Goal: Check status: Check status

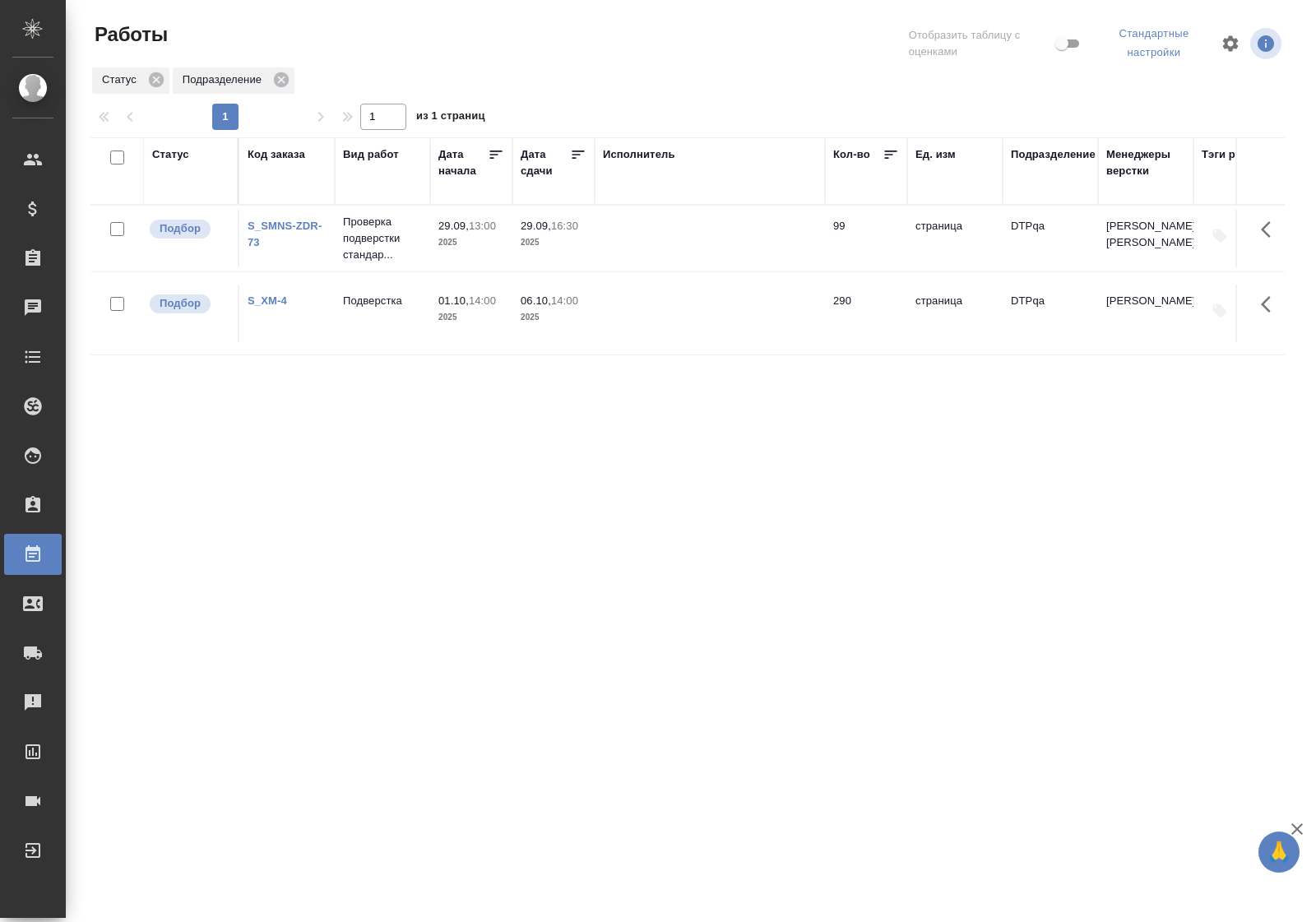
click at [181, 157] on div "Статус" at bounding box center [170, 155] width 37 height 16
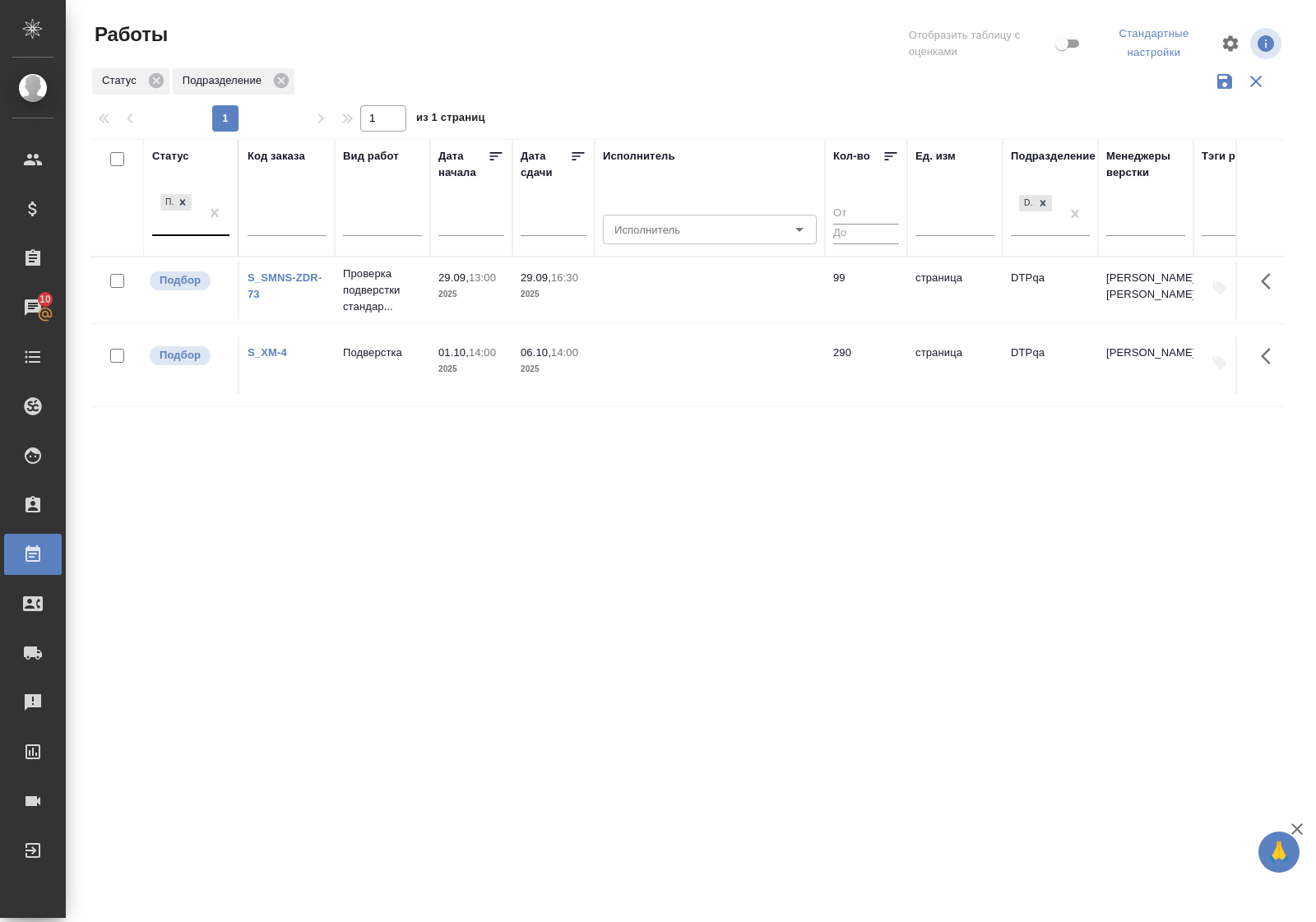
click at [181, 231] on div "Подбор" at bounding box center [175, 212] width 48 height 44
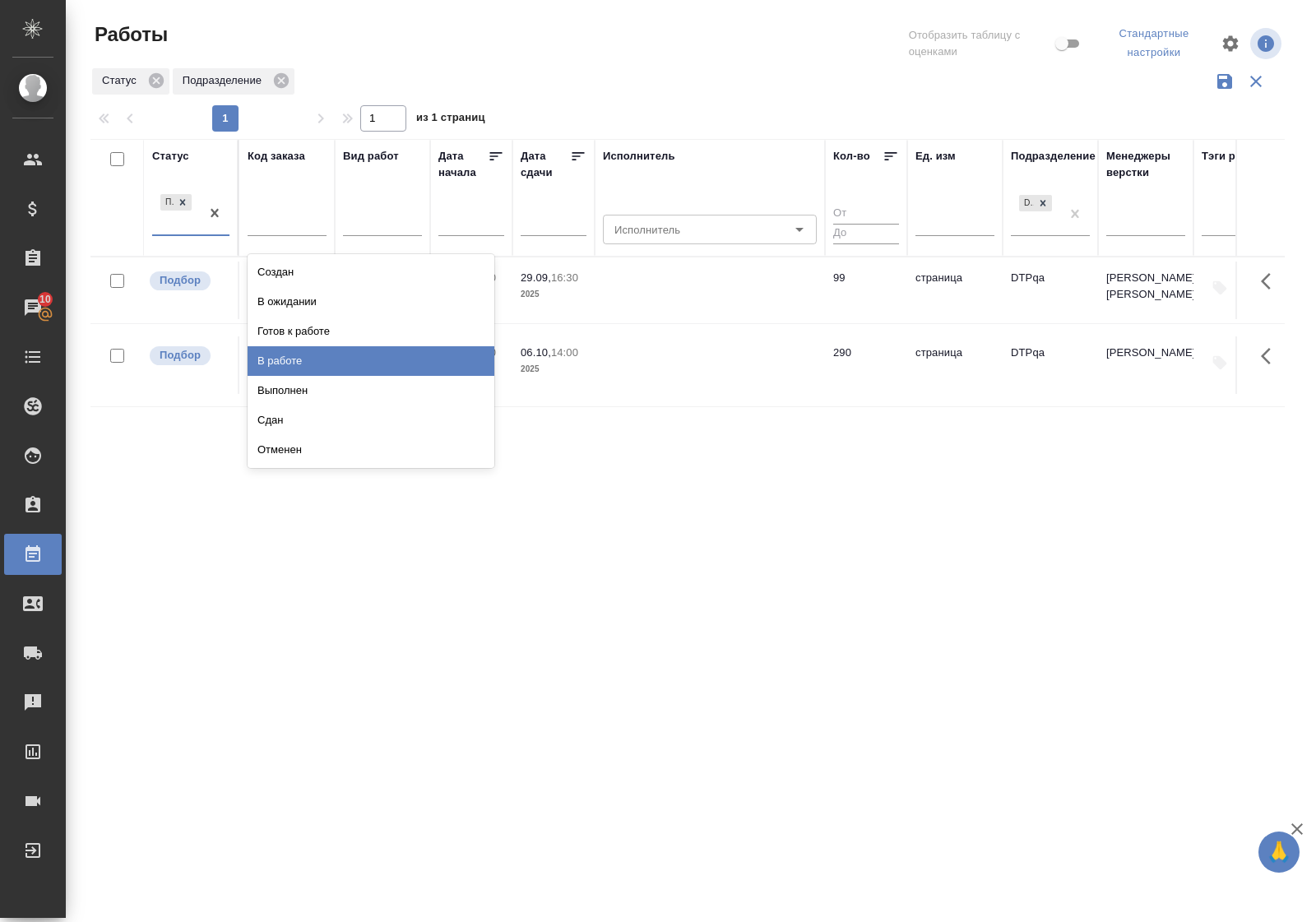
click at [285, 360] on div "В работе" at bounding box center [371, 361] width 247 height 30
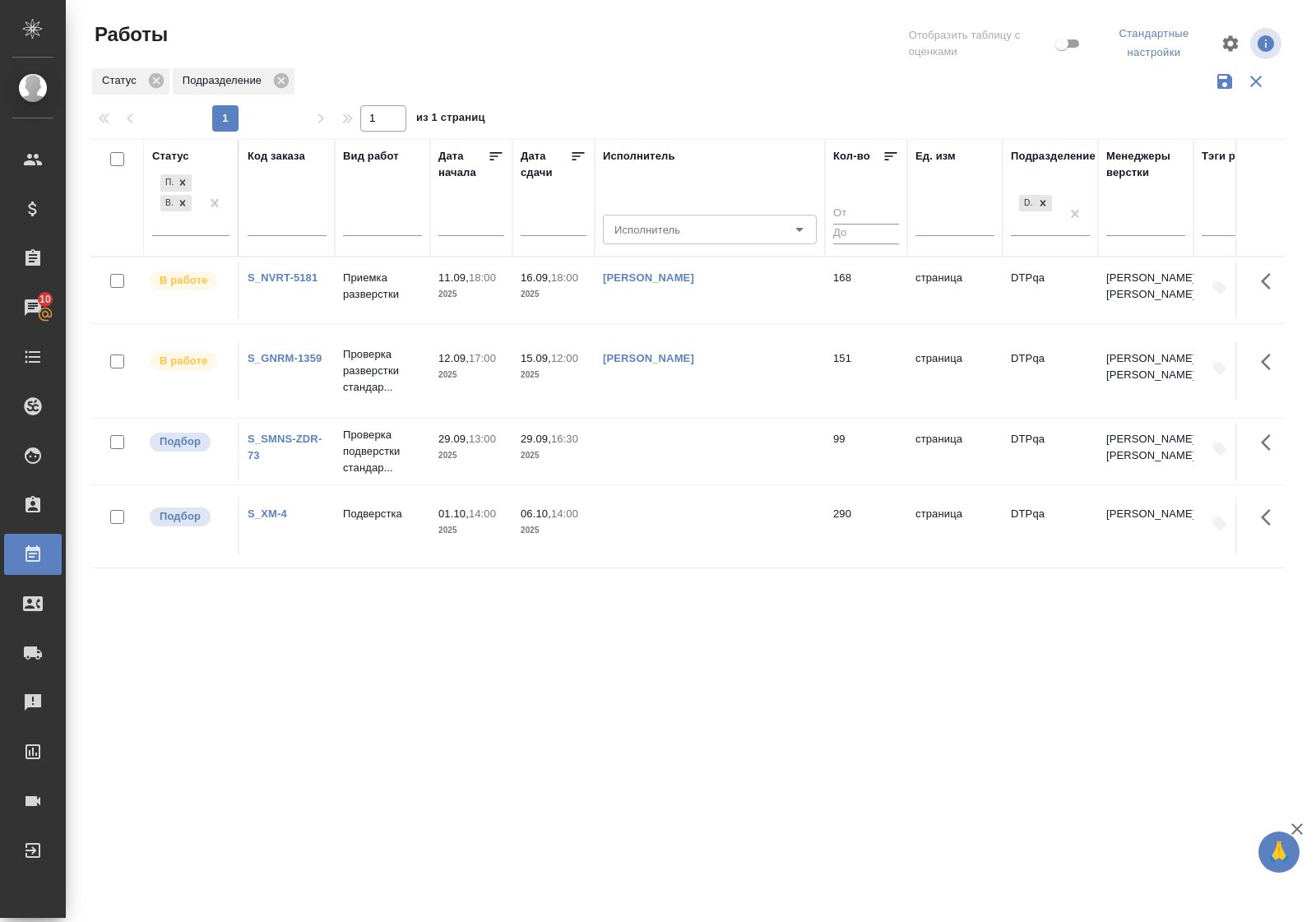
click at [274, 277] on link "S_NVRT-5181" at bounding box center [282, 278] width 70 height 13
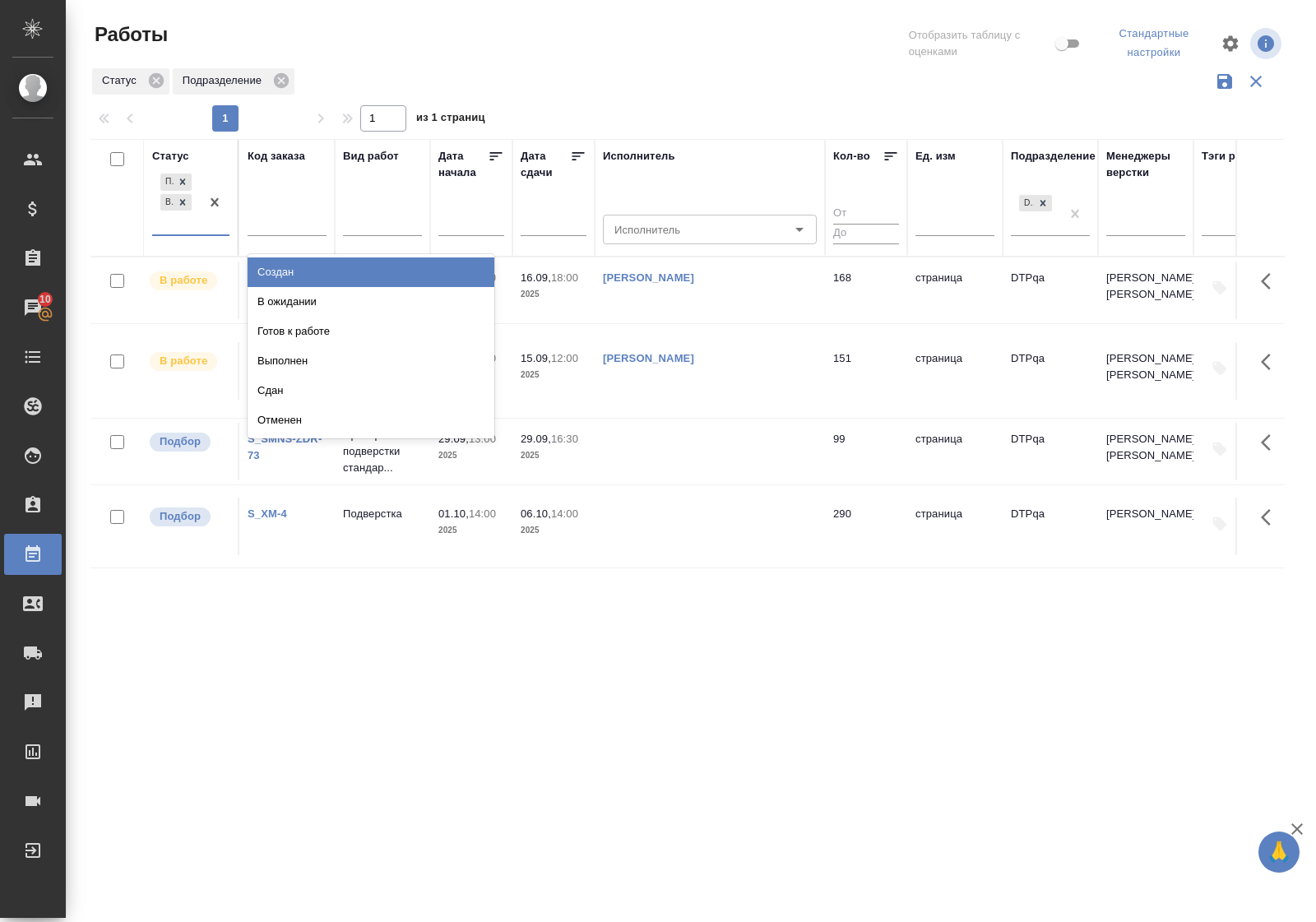
click at [202, 232] on div at bounding box center [214, 202] width 30 height 64
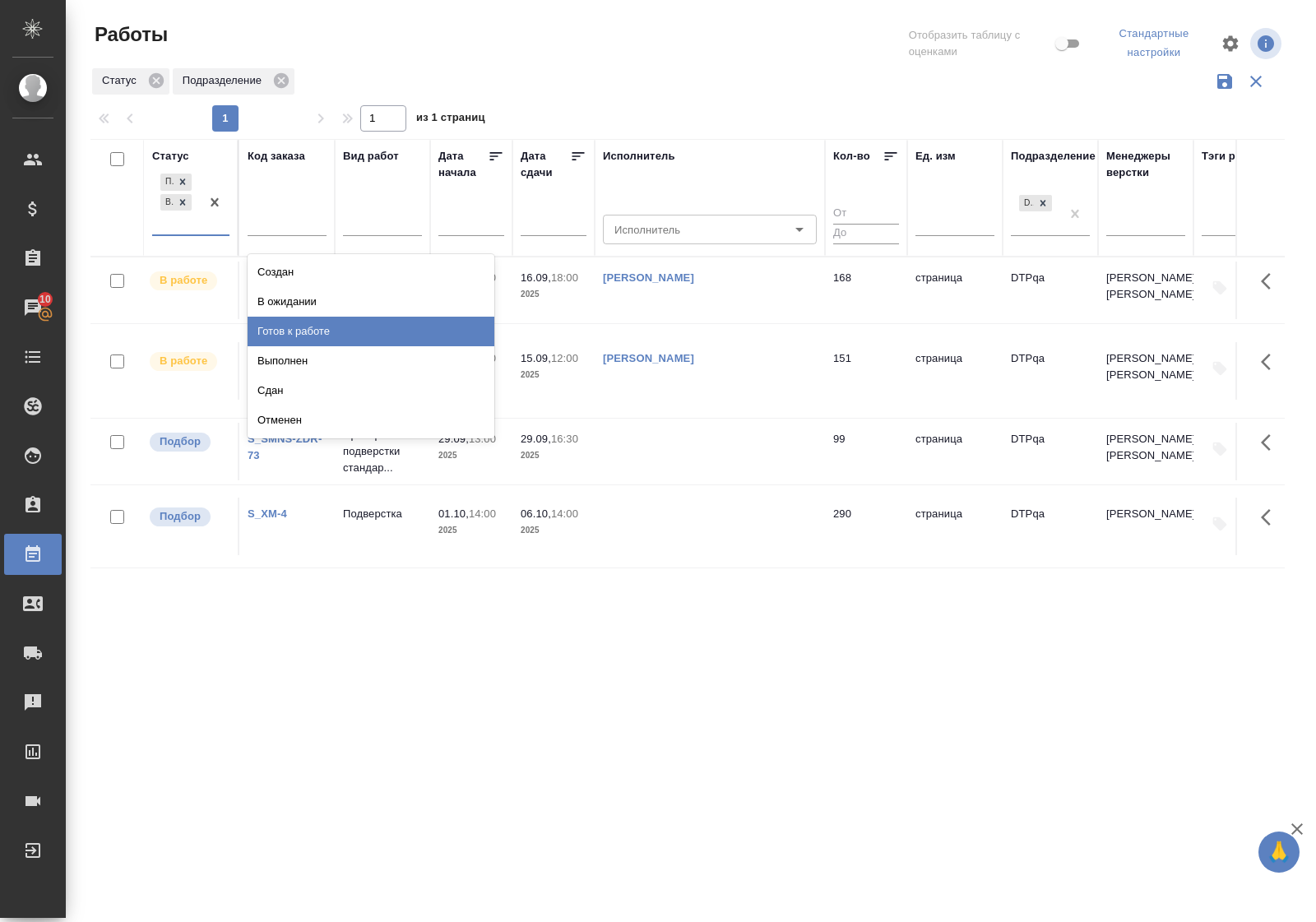
click at [284, 335] on div "Готов к работе" at bounding box center [371, 331] width 247 height 30
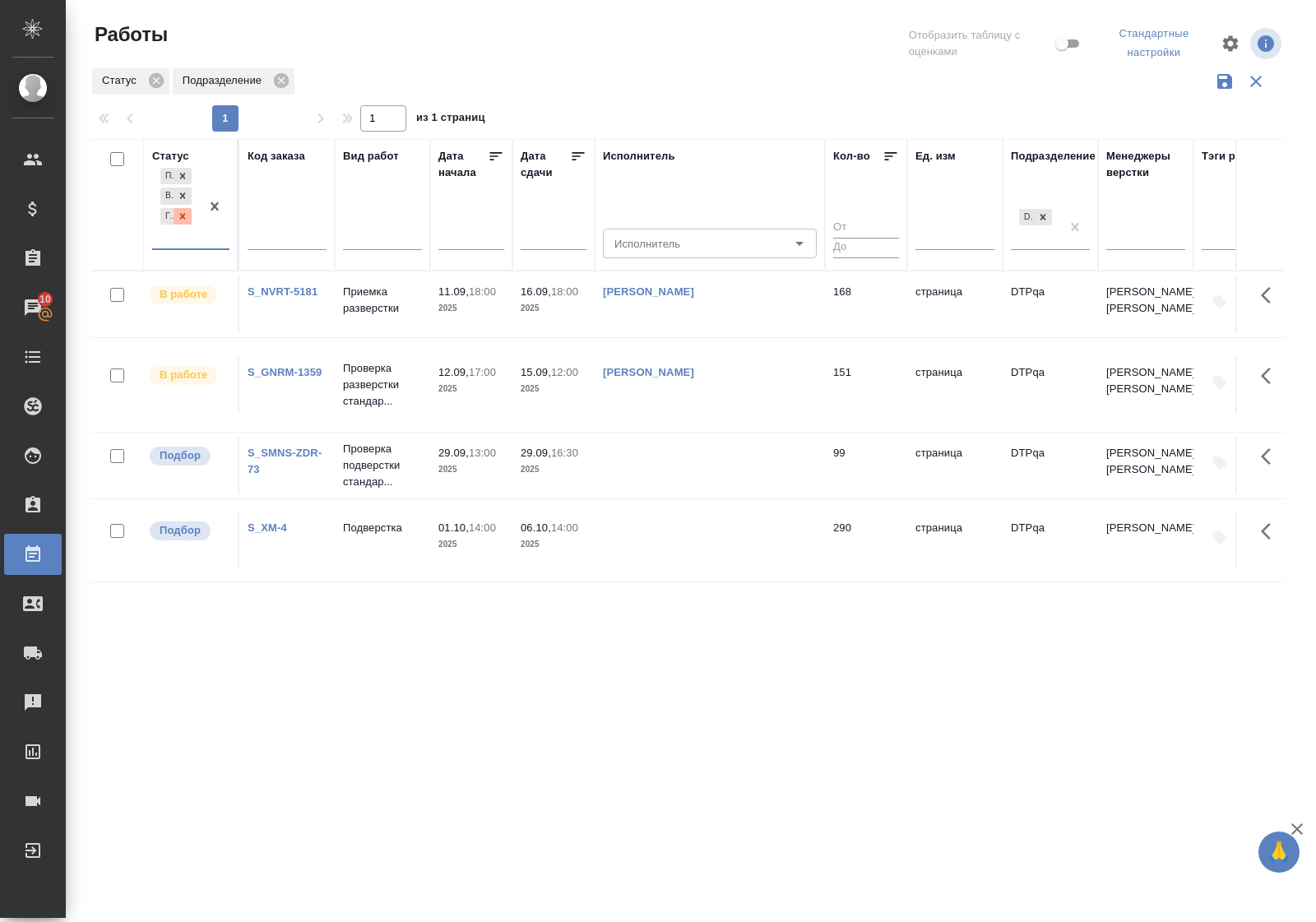
click at [187, 215] on icon at bounding box center [183, 216] width 12 height 12
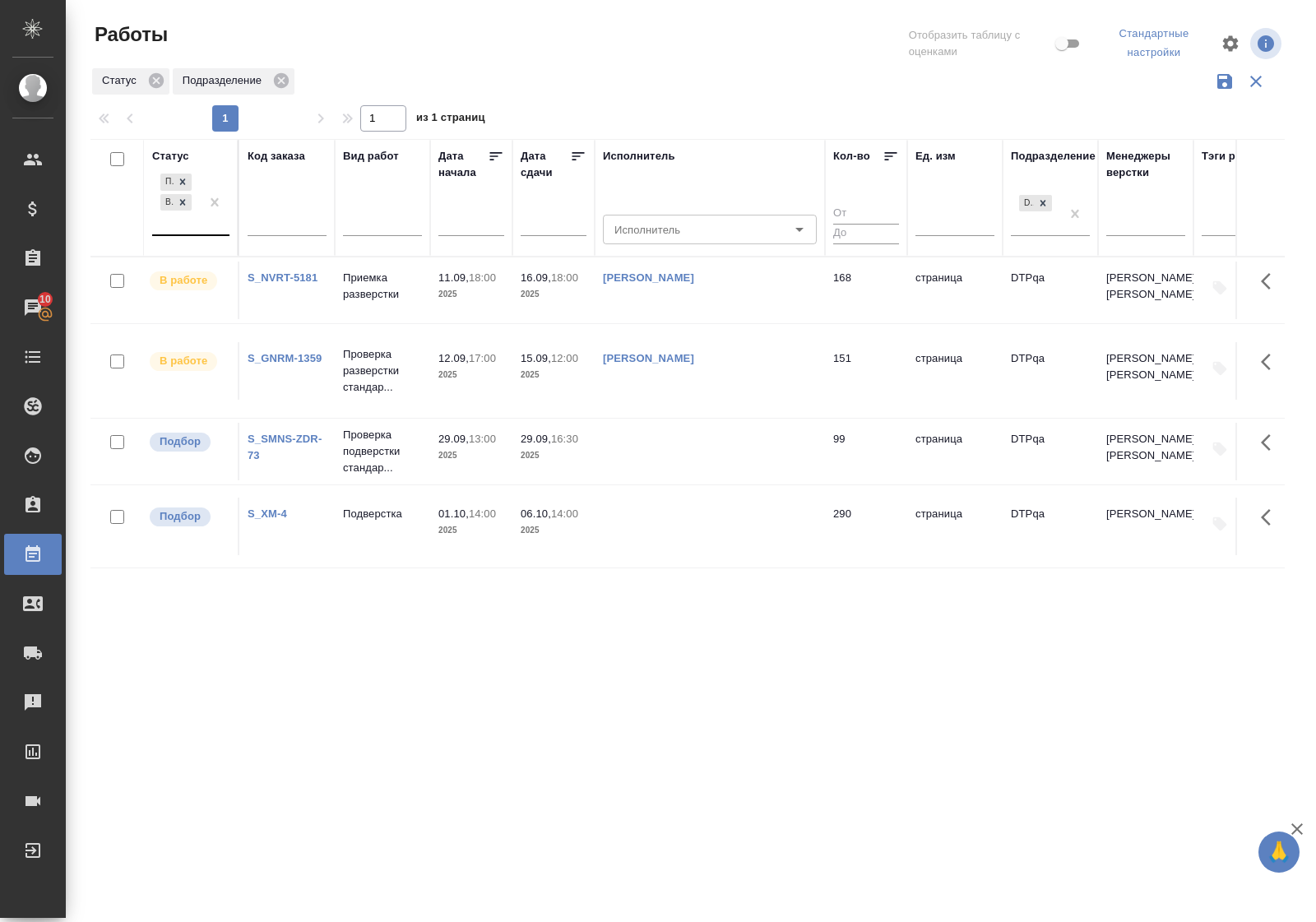
click at [162, 155] on div "Статус" at bounding box center [170, 156] width 37 height 16
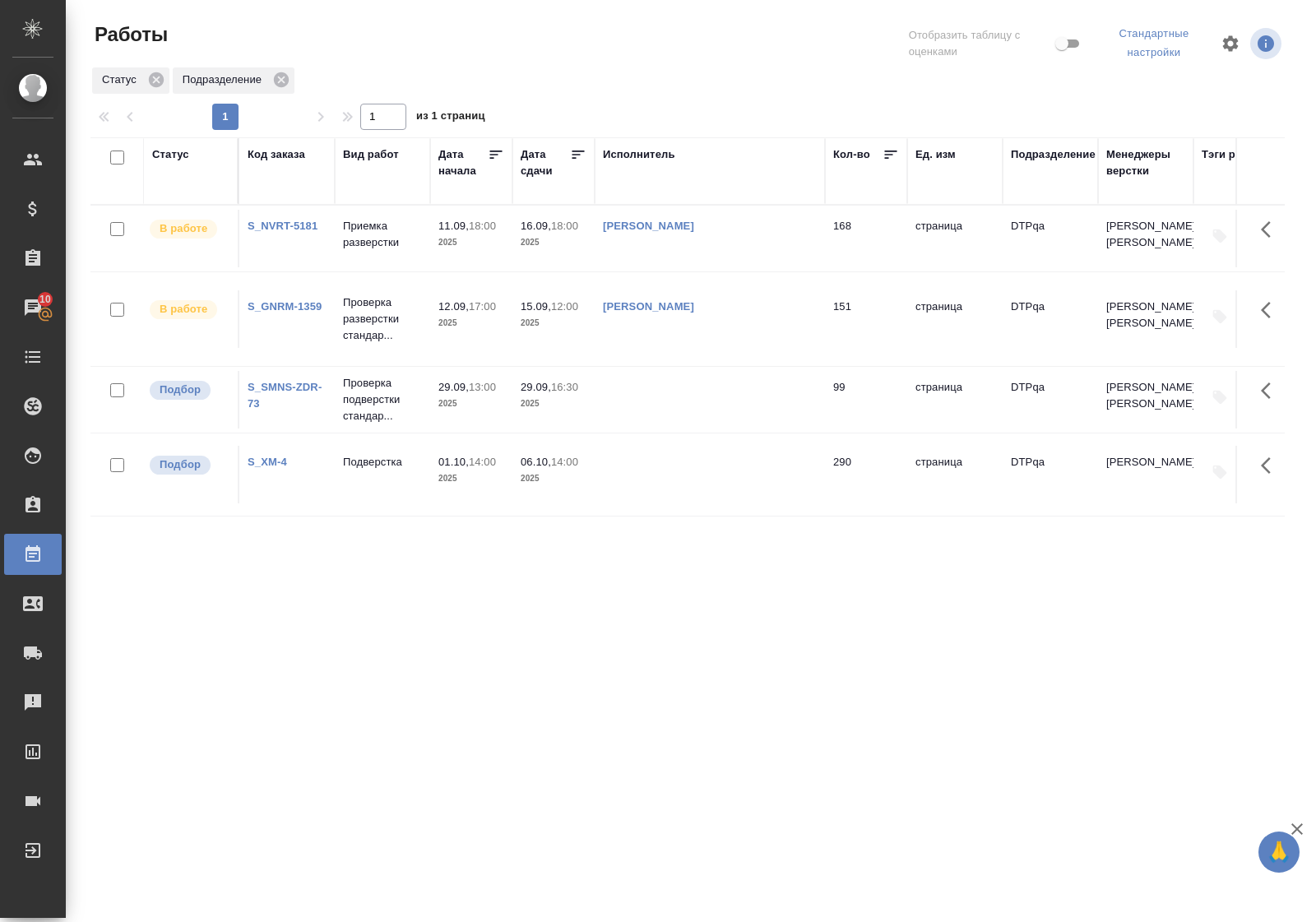
click at [169, 156] on div "Статус" at bounding box center [170, 155] width 37 height 16
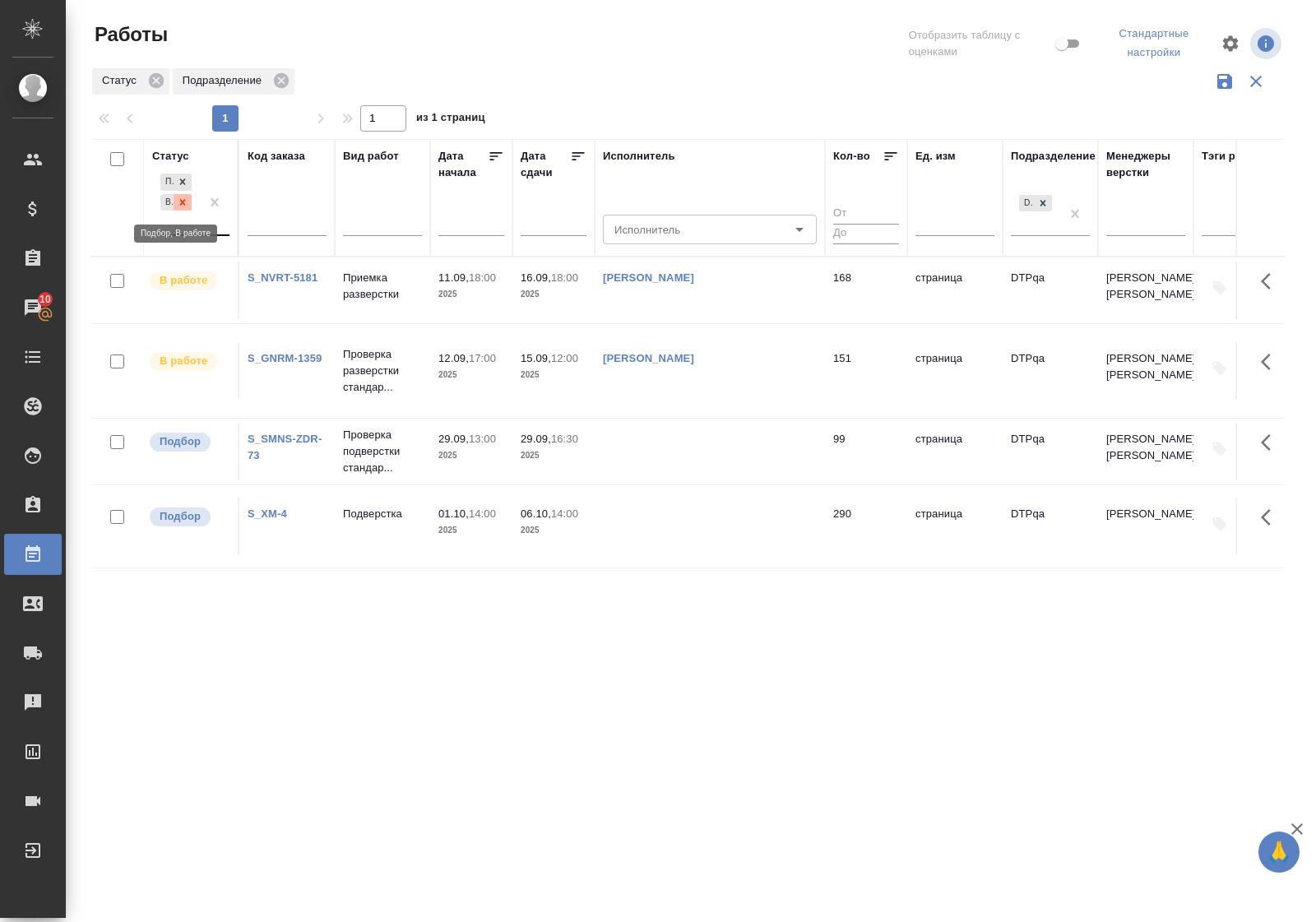
click at [182, 202] on icon at bounding box center [183, 202] width 5 height 5
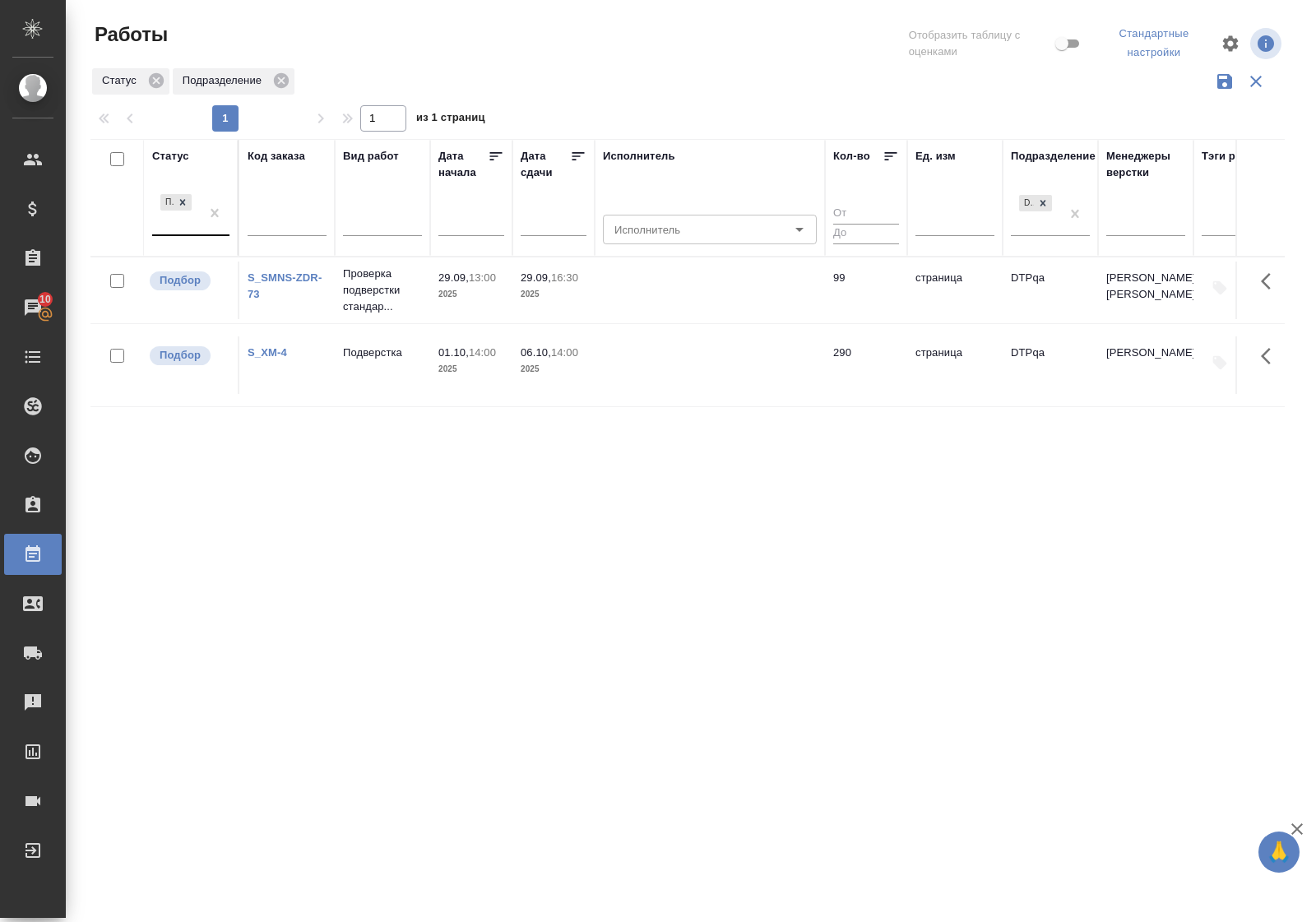
click at [183, 158] on div "Статус" at bounding box center [170, 156] width 37 height 16
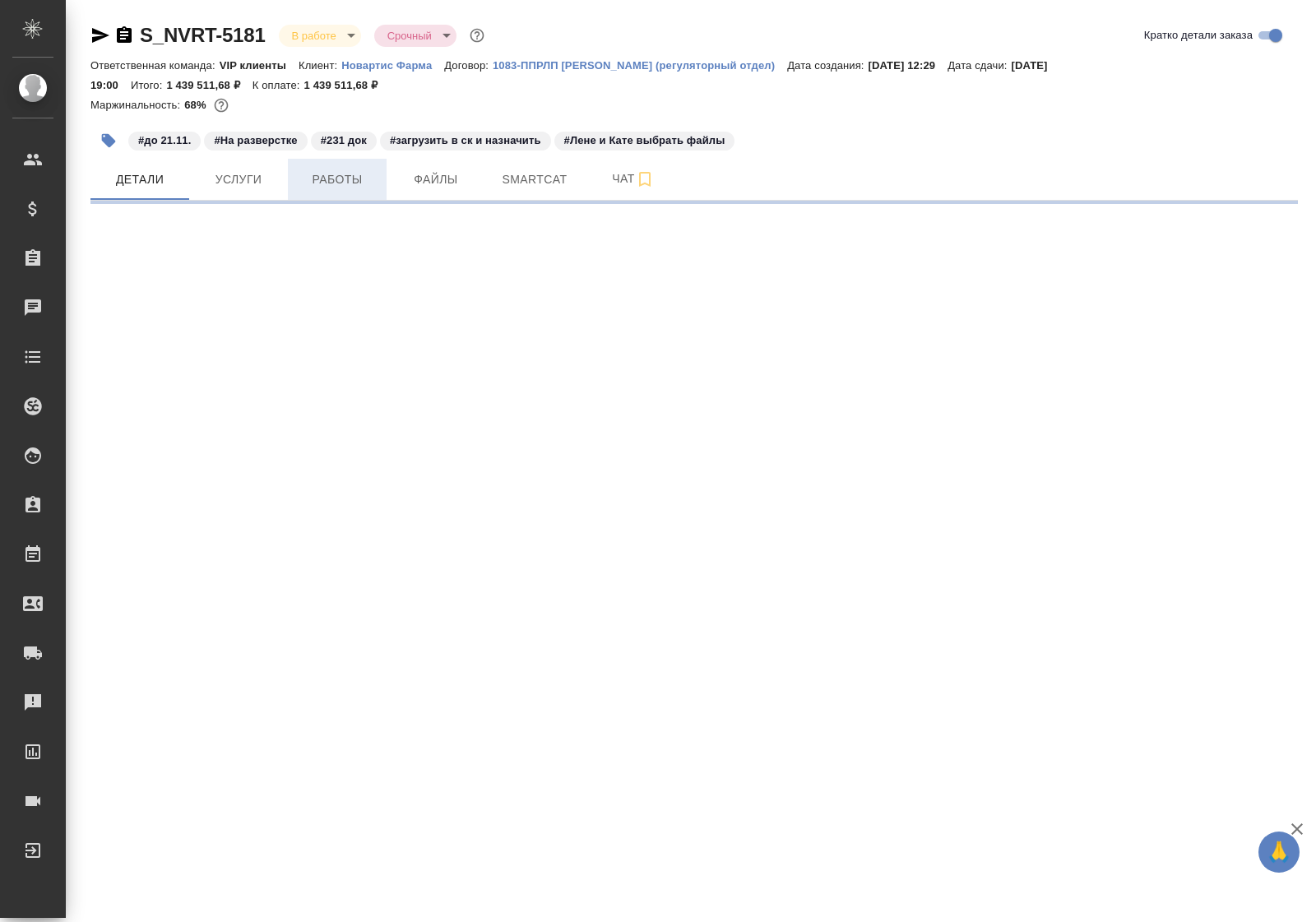
select select "RU"
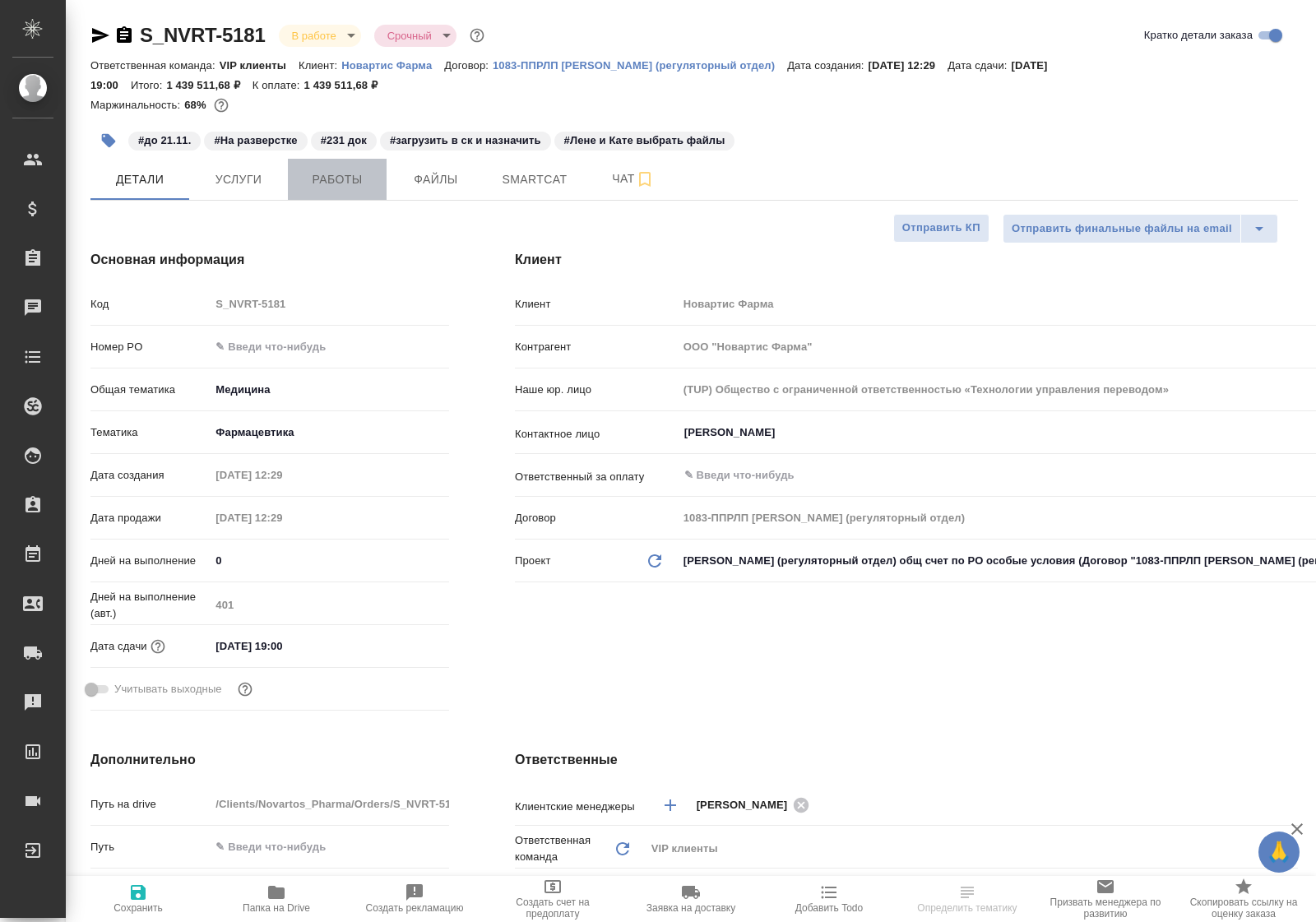
click at [319, 186] on span "Работы" at bounding box center [336, 179] width 79 height 21
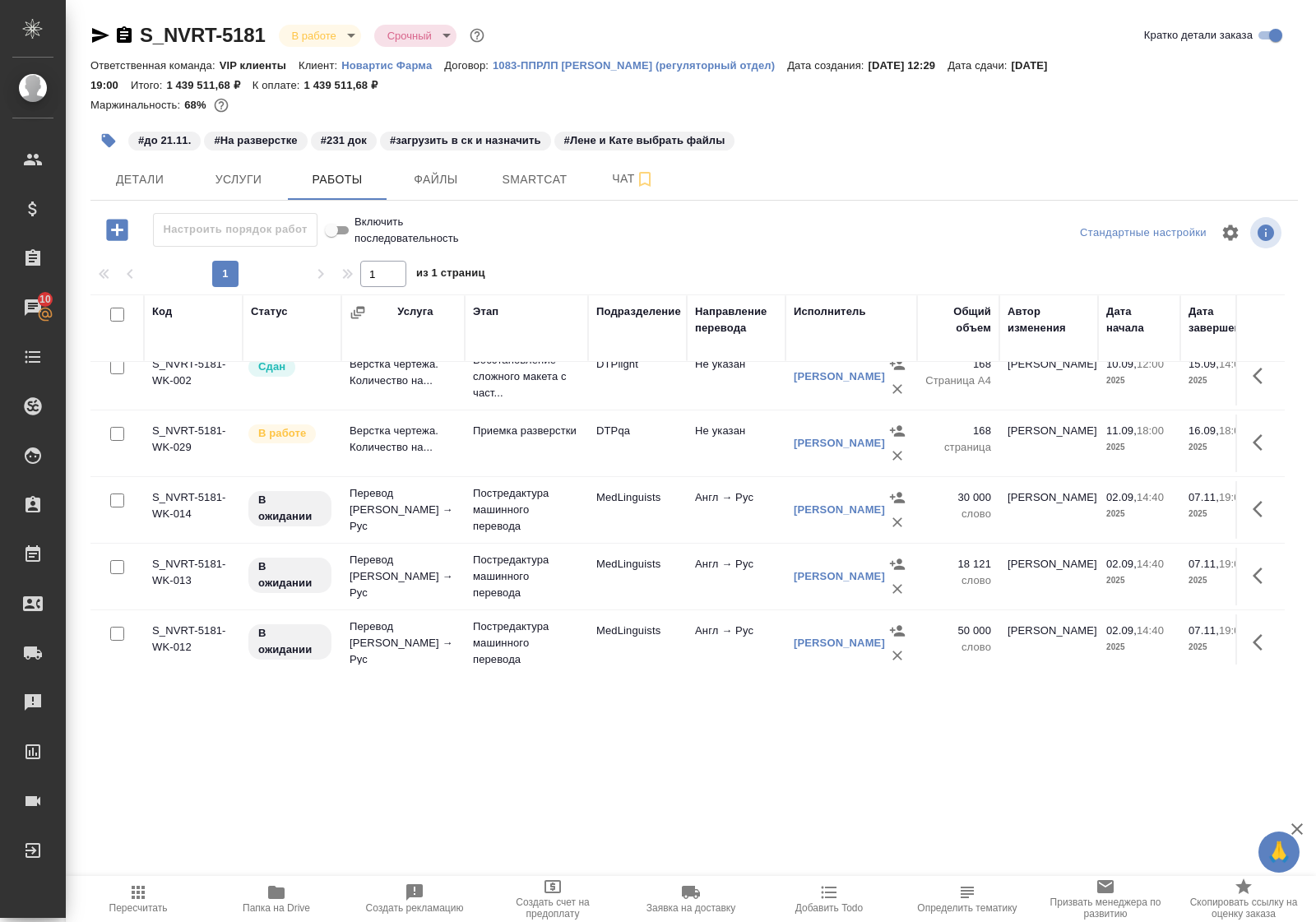
scroll to position [926, 0]
